Goal: Task Accomplishment & Management: Use online tool/utility

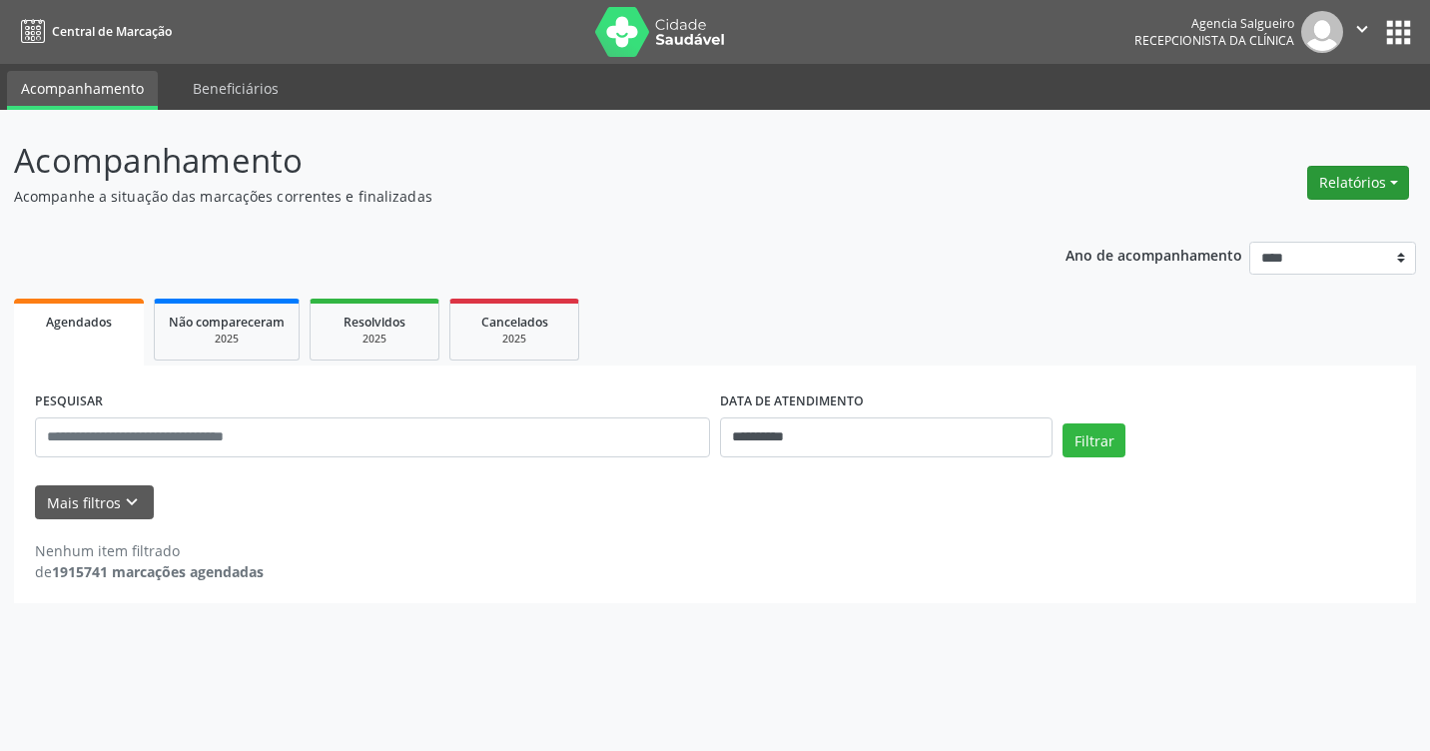
click at [1396, 184] on button "Relatórios" at bounding box center [1358, 183] width 102 height 34
click at [1277, 233] on link "Agendamentos" at bounding box center [1302, 226] width 215 height 28
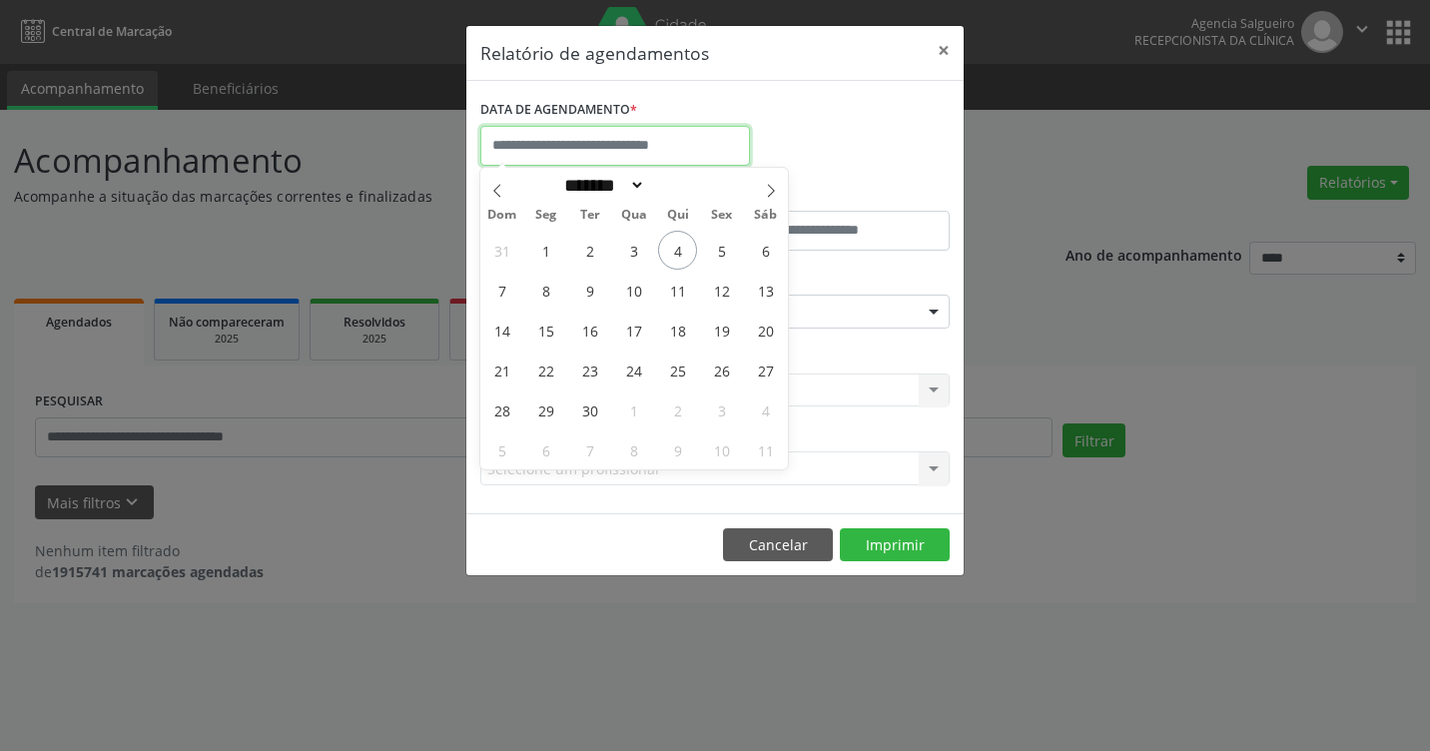
click at [608, 147] on input "text" at bounding box center [615, 146] width 270 height 40
click at [543, 289] on span "8" at bounding box center [545, 290] width 39 height 39
type input "**********"
click at [543, 289] on span "8" at bounding box center [545, 290] width 39 height 39
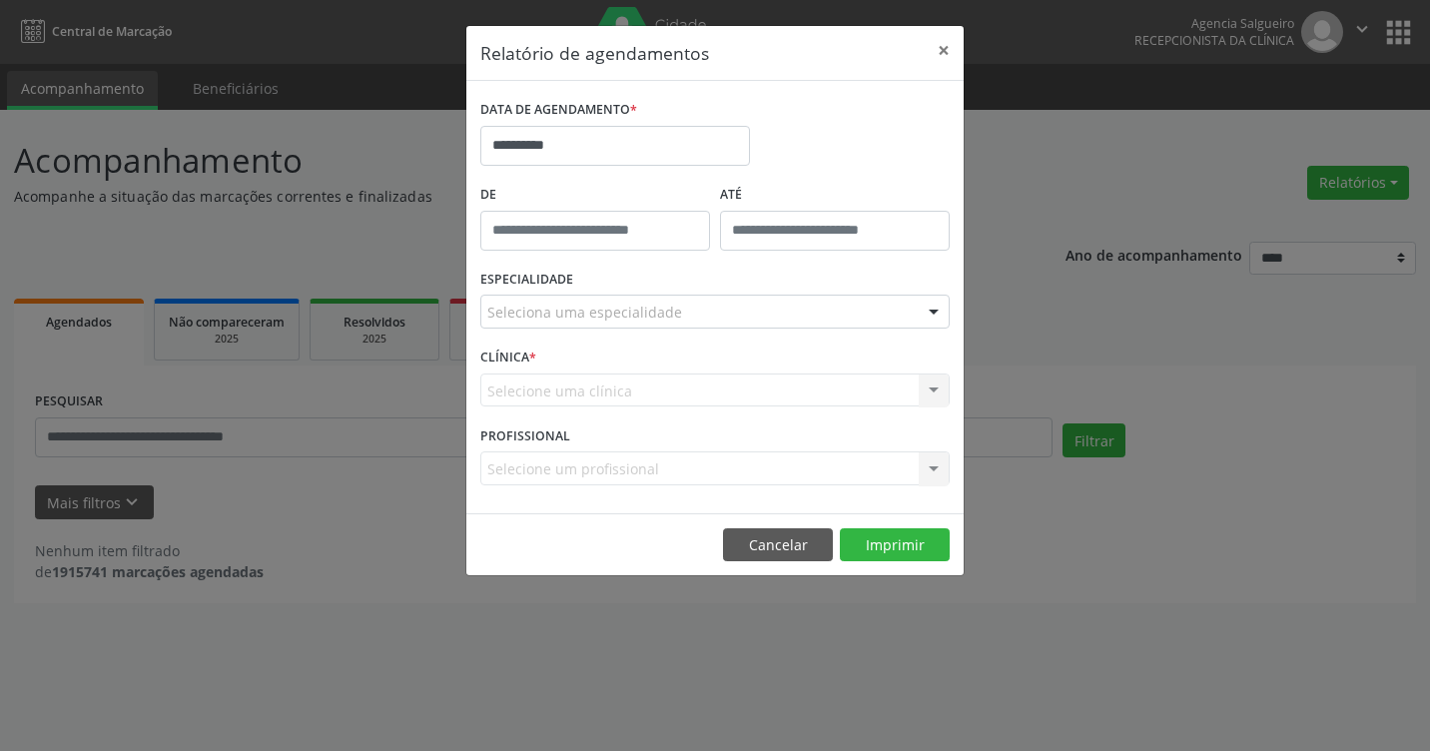
click at [543, 289] on label "ESPECIALIDADE" at bounding box center [526, 280] width 93 height 31
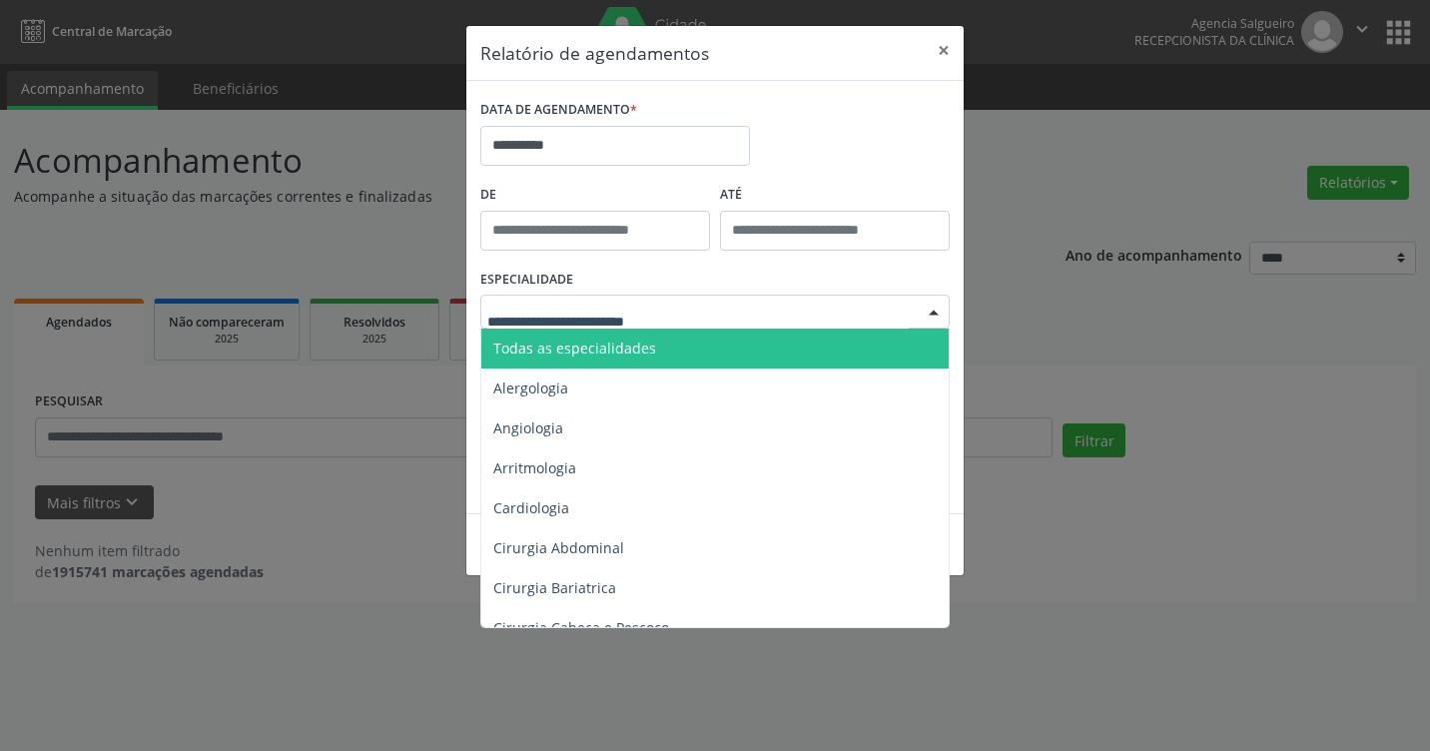
click at [936, 311] on div at bounding box center [933, 312] width 30 height 34
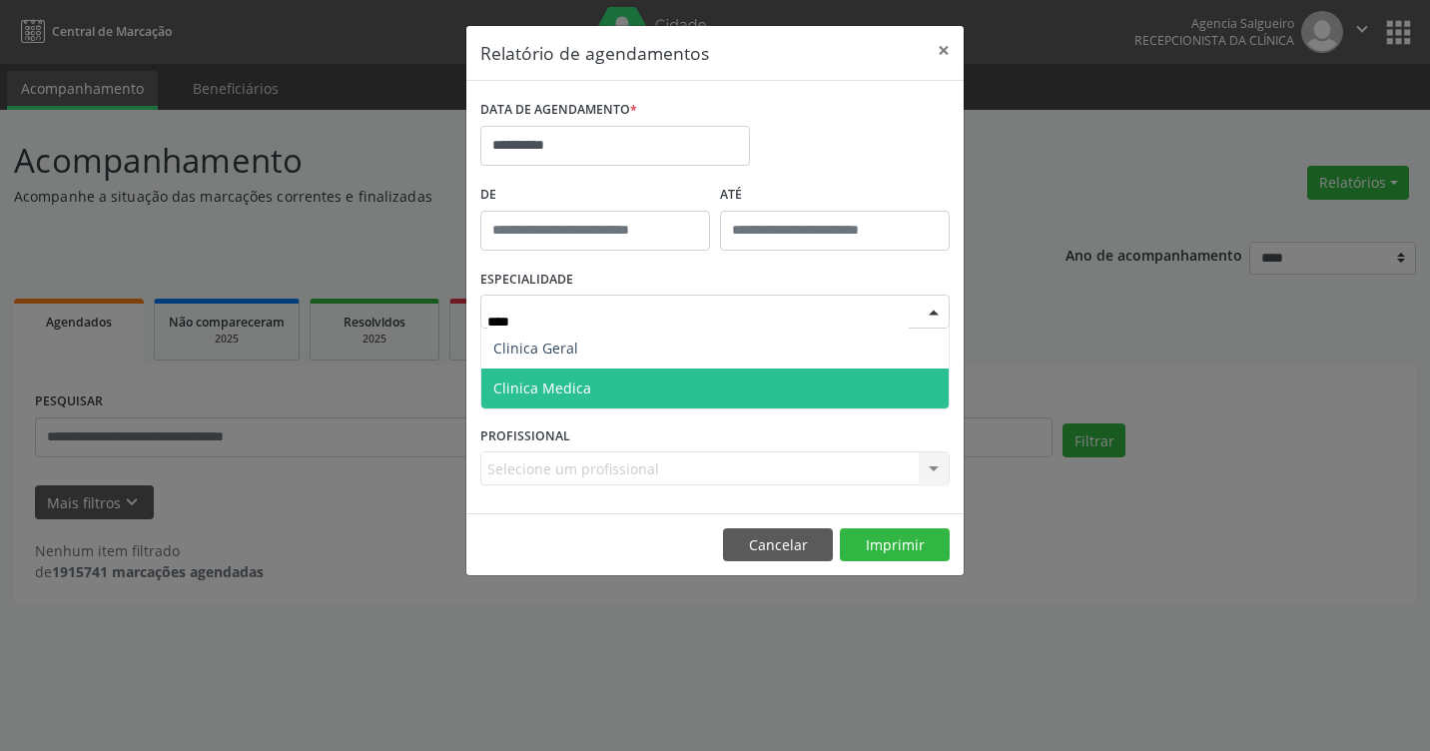
type input "*****"
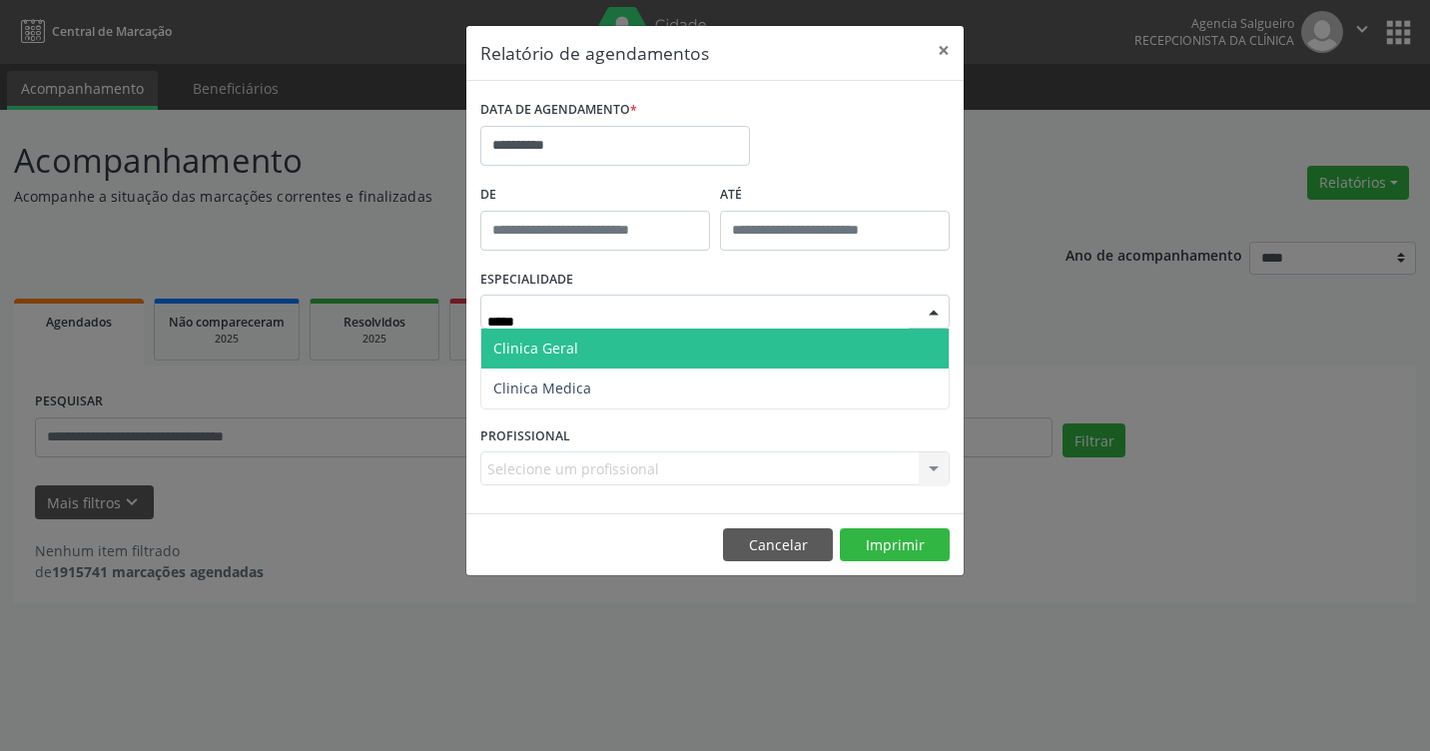
click at [687, 348] on span "Clinica Geral" at bounding box center [714, 348] width 467 height 40
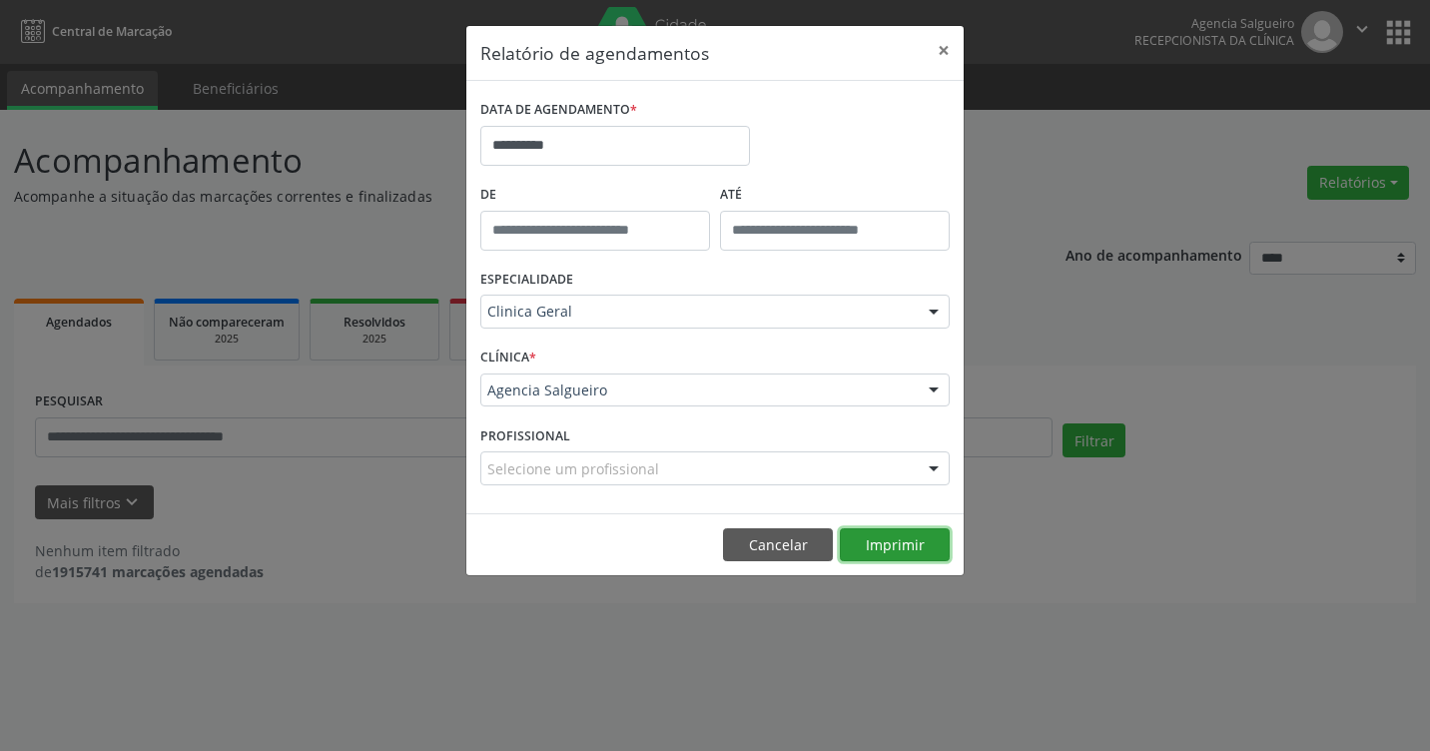
click at [886, 548] on button "Imprimir" at bounding box center [895, 545] width 110 height 34
